Goal: Communication & Community: Answer question/provide support

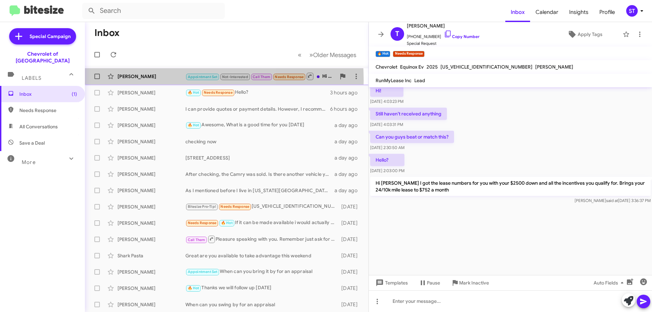
click at [147, 80] on div "[PERSON_NAME] Appointment Set Not-Interested Call Them Needs Response Hi [PERSO…" at bounding box center [226, 77] width 273 height 14
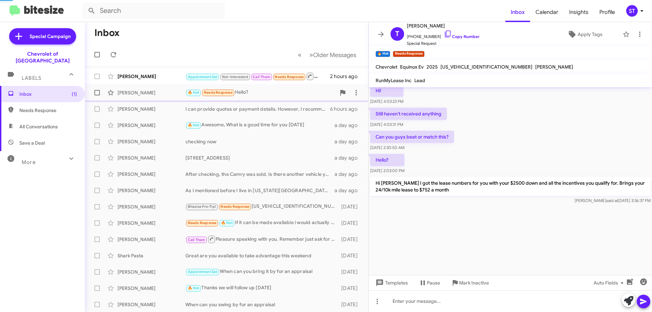
scroll to position [204, 0]
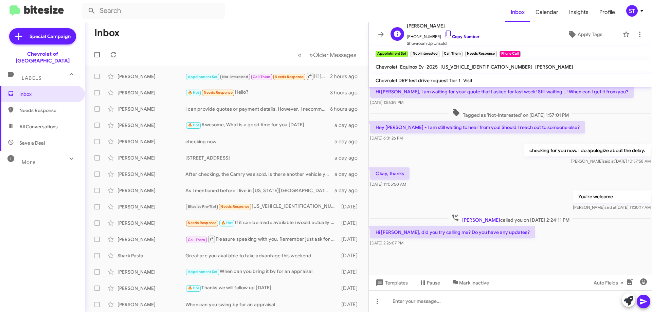
click at [444, 35] on icon at bounding box center [448, 34] width 8 height 8
drag, startPoint x: 500, startPoint y: 233, endPoint x: 392, endPoint y: 232, distance: 108.0
click at [392, 232] on p "Hi [PERSON_NAME], did you try calling me? Do you have any updates?" at bounding box center [452, 232] width 165 height 12
copy p "did you try calling me? Do you have any updates?"
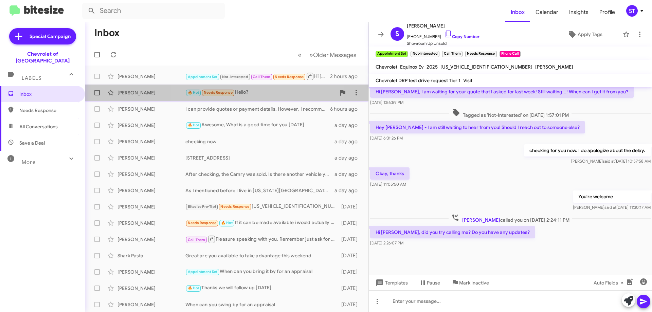
click at [241, 92] on div "🔥 Hot Needs Response Hello?" at bounding box center [261, 93] width 151 height 8
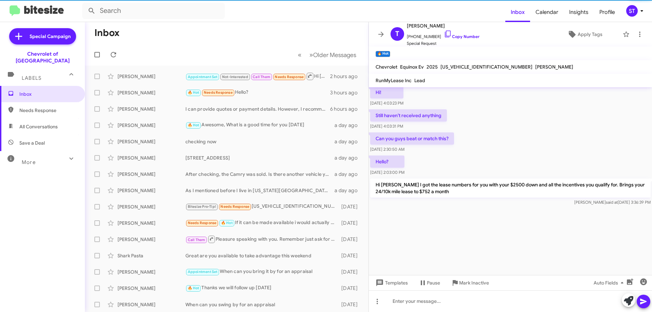
scroll to position [906, 0]
